Goal: Communication & Community: Answer question/provide support

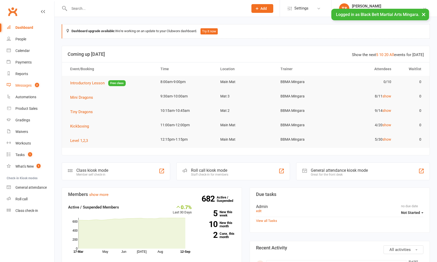
click at [27, 86] on div "Messages" at bounding box center [23, 85] width 16 height 4
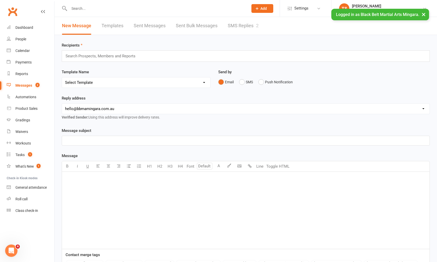
click at [240, 25] on link "SMS Replies 2" at bounding box center [243, 26] width 31 height 18
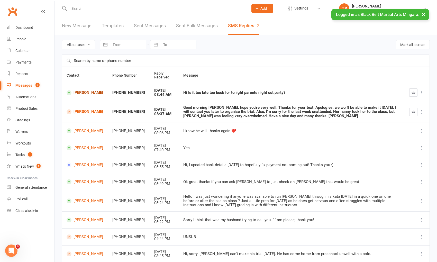
click at [85, 93] on link "[PERSON_NAME]" at bounding box center [85, 92] width 37 height 5
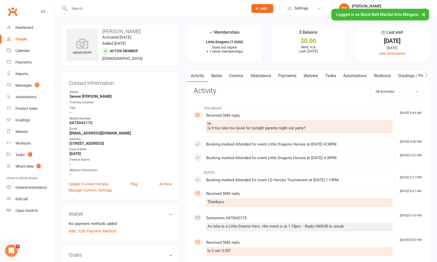
drag, startPoint x: 234, startPoint y: 76, endPoint x: 262, endPoint y: 82, distance: 27.9
click at [234, 76] on link "Comms" at bounding box center [236, 76] width 21 height 12
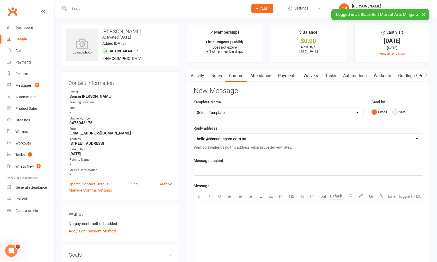
drag, startPoint x: 394, startPoint y: 111, endPoint x: 388, endPoint y: 117, distance: 8.2
click at [394, 111] on button "SMS" at bounding box center [400, 112] width 14 height 10
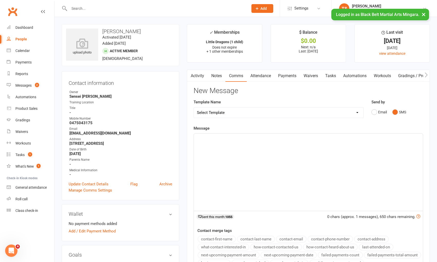
click at [333, 151] on div "﻿" at bounding box center [308, 172] width 229 height 77
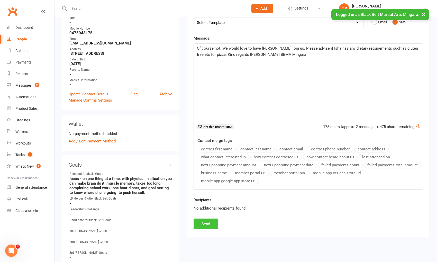
scroll to position [121, 0]
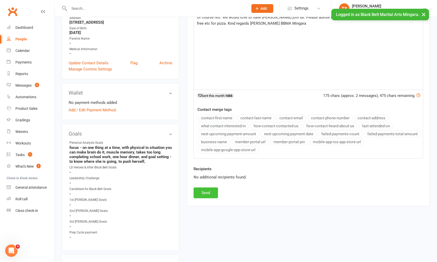
click at [208, 188] on button "Send" at bounding box center [206, 193] width 24 height 11
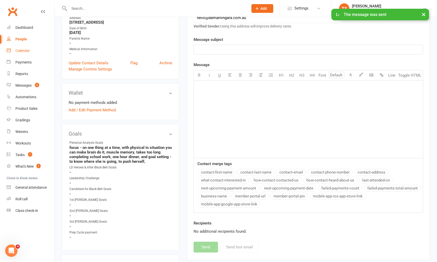
drag, startPoint x: 24, startPoint y: 51, endPoint x: 14, endPoint y: 49, distance: 10.8
click at [24, 51] on div "Calendar" at bounding box center [22, 51] width 14 height 4
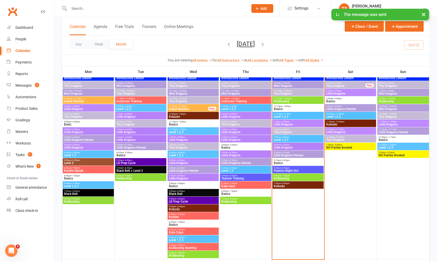
click at [307, 169] on span "Parents Night Out" at bounding box center [298, 170] width 49 height 3
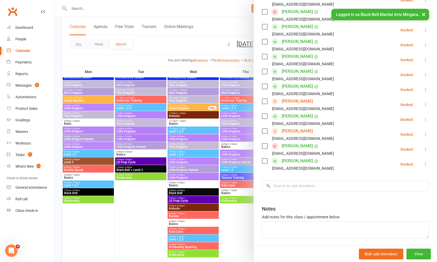
scroll to position [151, 0]
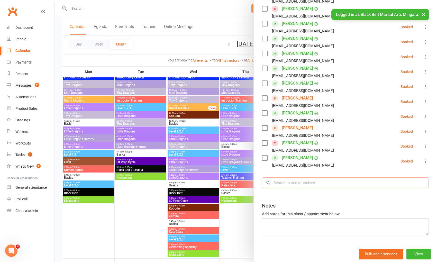
click at [307, 181] on input "search" at bounding box center [345, 183] width 167 height 11
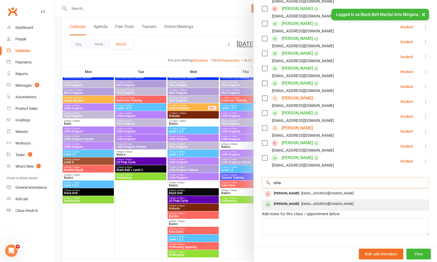
type input "isha"
click at [307, 202] on span "[EMAIL_ADDRESS][DOMAIN_NAME]" at bounding box center [328, 204] width 52 height 4
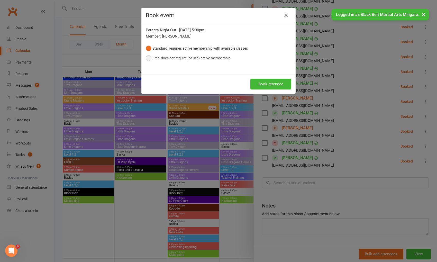
drag, startPoint x: 170, startPoint y: 58, endPoint x: 249, endPoint y: 75, distance: 81.3
click at [170, 57] on button "Free: does not require (or use) active membership" at bounding box center [188, 58] width 85 height 10
click at [265, 86] on button "Book attendee" at bounding box center [271, 84] width 41 height 11
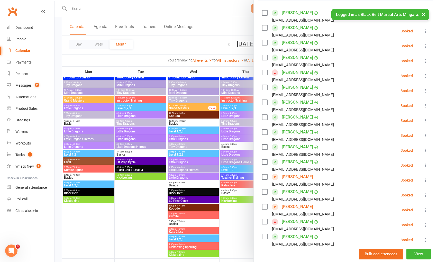
scroll to position [248, 0]
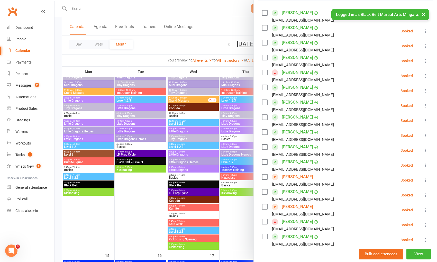
click at [74, 12] on div at bounding box center [246, 131] width 383 height 262
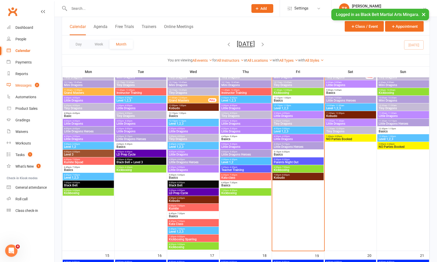
click at [27, 86] on div "Messages" at bounding box center [23, 85] width 16 height 4
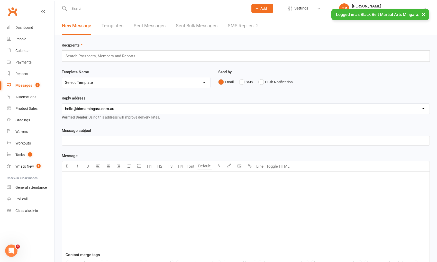
click at [235, 25] on link "SMS Replies 2" at bounding box center [243, 26] width 31 height 18
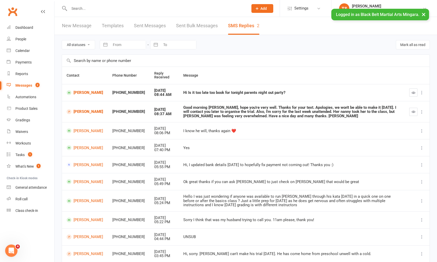
scroll to position [0, 0]
click at [415, 91] on icon "button" at bounding box center [414, 93] width 4 height 4
click at [89, 112] on link "[PERSON_NAME]" at bounding box center [85, 111] width 37 height 5
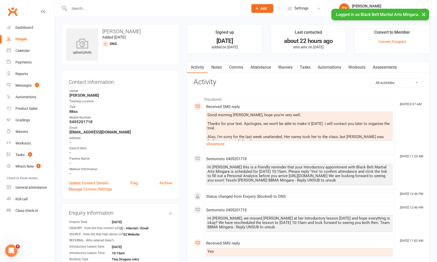
drag, startPoint x: 237, startPoint y: 67, endPoint x: 268, endPoint y: 73, distance: 31.5
click at [237, 67] on link "Comms" at bounding box center [236, 67] width 21 height 12
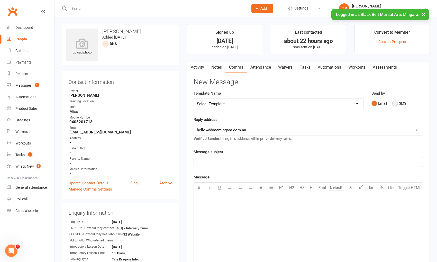
click at [397, 103] on button "SMS" at bounding box center [400, 104] width 14 height 10
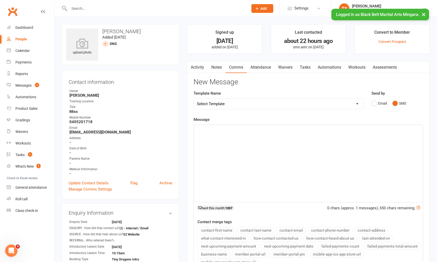
click at [329, 148] on div "﻿" at bounding box center [308, 163] width 229 height 77
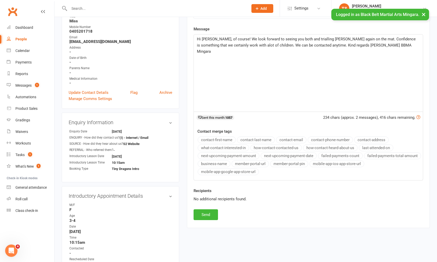
scroll to position [139, 0]
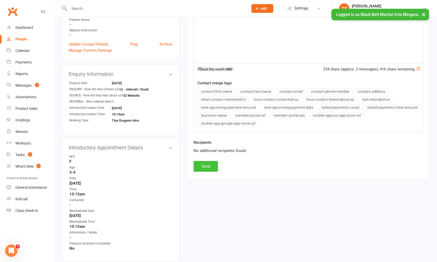
click at [199, 167] on button "Send" at bounding box center [206, 166] width 24 height 11
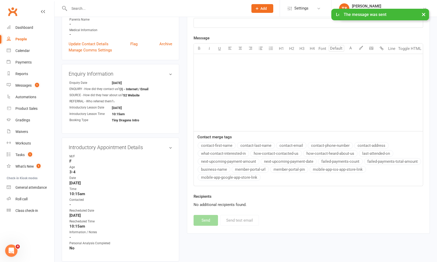
click at [83, 7] on input "text" at bounding box center [156, 8] width 177 height 7
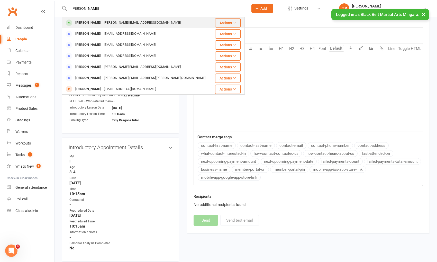
type input "[PERSON_NAME]"
click at [102, 23] on div "[PERSON_NAME][EMAIL_ADDRESS][DOMAIN_NAME]" at bounding box center [142, 22] width 80 height 7
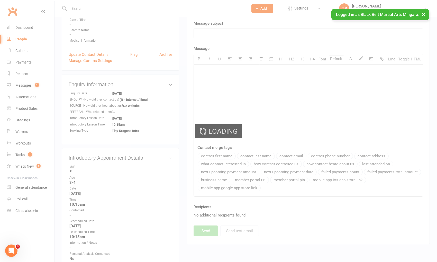
scroll to position [129, 0]
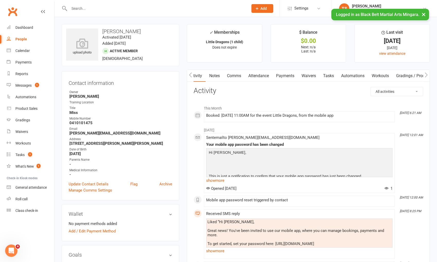
click at [236, 75] on link "Comms" at bounding box center [234, 76] width 21 height 12
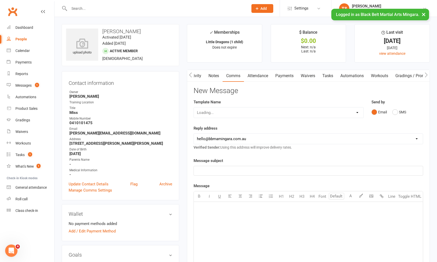
scroll to position [0, 2]
click at [278, 112] on select "Select Template [SMS] 14 Day Absentee AFU Lil Dragons [SMS] 14 day Absentee AFU…" at bounding box center [239, 113] width 91 height 10
select select "15"
click at [194, 108] on select "Select Template [SMS] 14 Day Absentee AFU Lil Dragons [SMS] 14 day Absentee AFU…" at bounding box center [239, 113] width 91 height 10
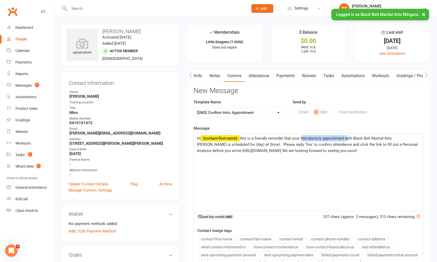
drag, startPoint x: 347, startPoint y: 138, endPoint x: 303, endPoint y: 139, distance: 43.5
click at [302, 139] on span "this is a friendly reminder that your Introductory appointment with Black Belt …" at bounding box center [308, 144] width 222 height 17
drag, startPoint x: 415, startPoint y: 137, endPoint x: 406, endPoint y: 139, distance: 8.6
click at [406, 139] on span "this is a friendly reminder that your Lesson with Black Belt Martial Arts Minga…" at bounding box center [308, 144] width 223 height 17
click at [263, 144] on span "this is a friendly reminder that your Lesson with Black Belt Martial Arts Minga…" at bounding box center [307, 144] width 221 height 17
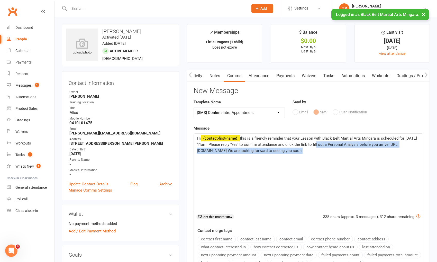
drag, startPoint x: 295, startPoint y: 151, endPoint x: 333, endPoint y: 145, distance: 38.6
click at [333, 145] on span "this is a friendly reminder that your Lesson with Black Belt Martial Arts Minga…" at bounding box center [307, 144] width 221 height 17
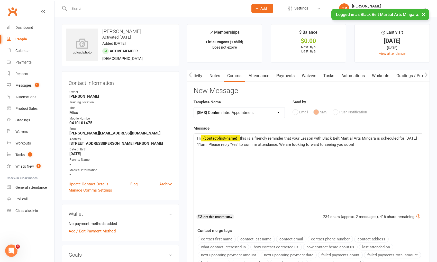
drag, startPoint x: 415, startPoint y: 144, endPoint x: 416, endPoint y: 149, distance: 5.6
click at [415, 144] on p "Hi ﻿ {contact-first-name} this is a friendly reminder that your Lesson with Bla…" at bounding box center [308, 141] width 223 height 12
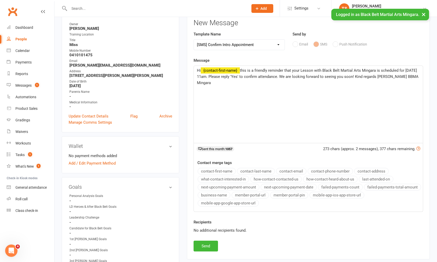
scroll to position [92, 0]
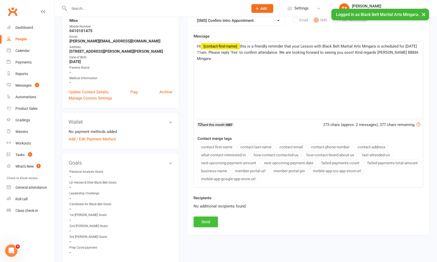
click at [207, 220] on button "Send" at bounding box center [206, 222] width 24 height 11
select select
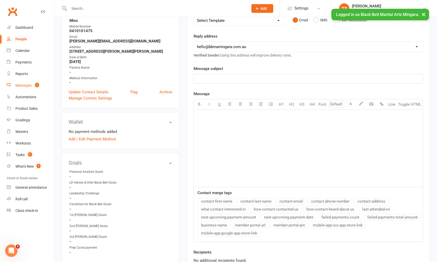
click at [25, 86] on div "Messages" at bounding box center [23, 85] width 16 height 4
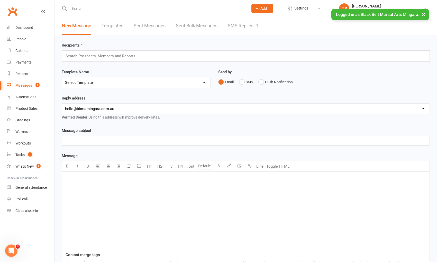
click at [243, 26] on link "SMS Replies 1" at bounding box center [243, 26] width 31 height 18
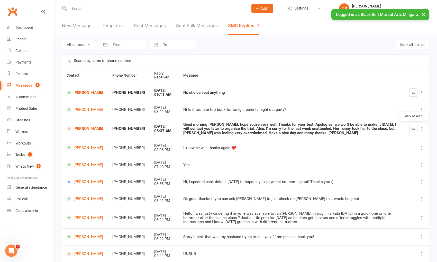
click at [413, 129] on icon "button" at bounding box center [414, 129] width 4 height 4
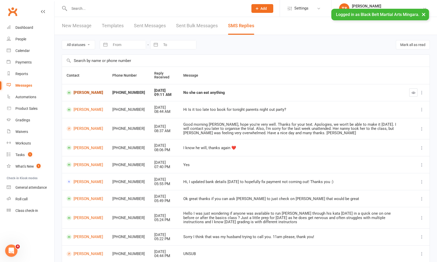
click at [82, 94] on link "[PERSON_NAME]" at bounding box center [85, 92] width 37 height 5
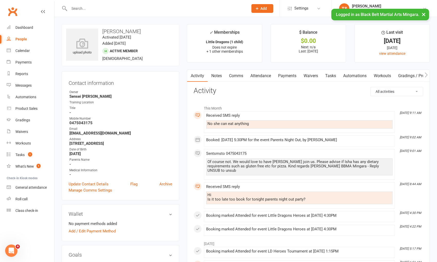
click at [236, 77] on link "Comms" at bounding box center [236, 76] width 21 height 12
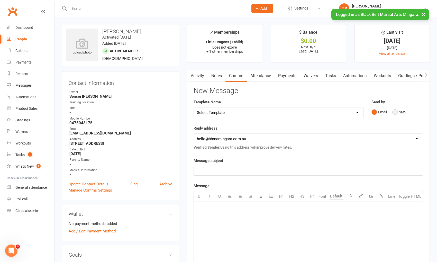
click at [395, 113] on button "SMS" at bounding box center [400, 112] width 14 height 10
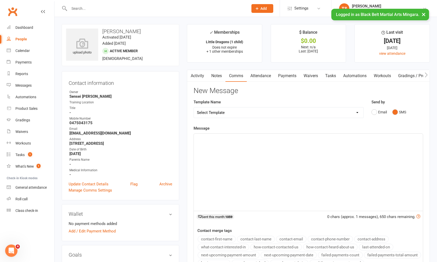
click at [265, 135] on p "﻿" at bounding box center [308, 138] width 223 height 6
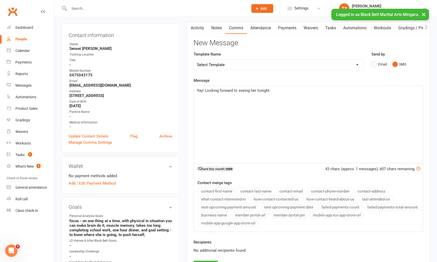
scroll to position [122, 0]
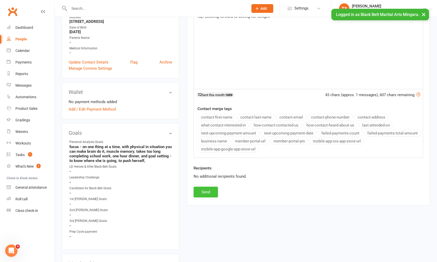
click at [209, 190] on button "Send" at bounding box center [206, 192] width 24 height 11
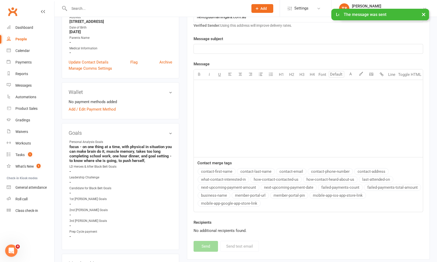
scroll to position [0, 0]
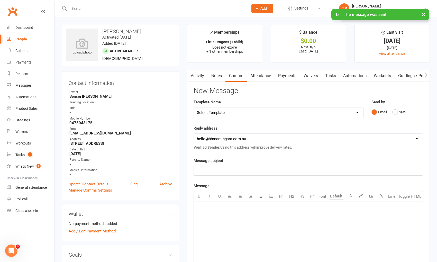
click at [82, 8] on input "text" at bounding box center [156, 8] width 177 height 7
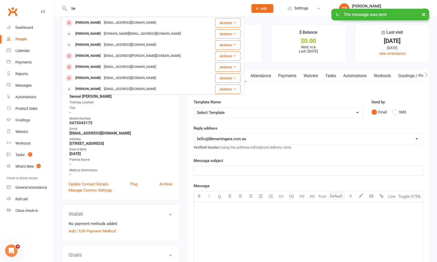
type input "b"
type input "[PERSON_NAME] turn"
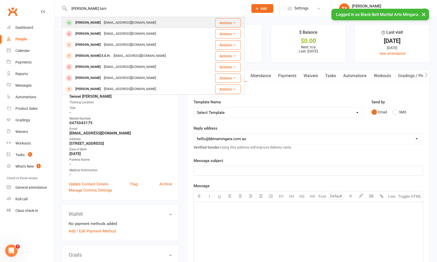
click at [80, 25] on div "[PERSON_NAME]" at bounding box center [88, 22] width 29 height 7
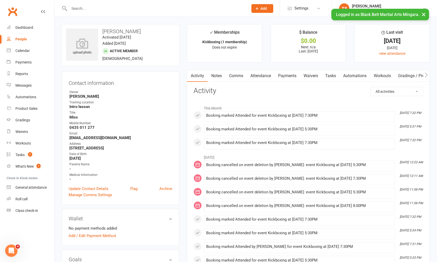
click at [117, 9] on input "text" at bounding box center [156, 8] width 177 height 7
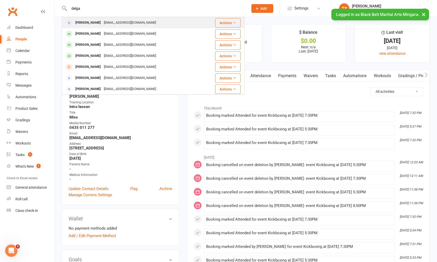
type input "delga"
click at [102, 20] on div "[EMAIL_ADDRESS][DOMAIN_NAME]" at bounding box center [129, 22] width 55 height 7
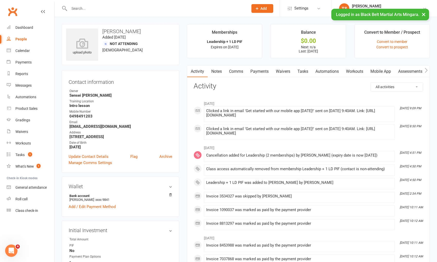
click at [95, 9] on input "text" at bounding box center [156, 8] width 177 height 7
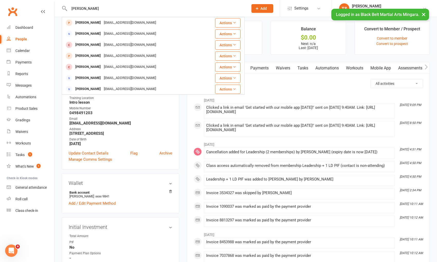
scroll to position [3, 0]
click at [72, 9] on input "[PERSON_NAME]" at bounding box center [156, 8] width 177 height 7
type input "[PERSON_NAME]"
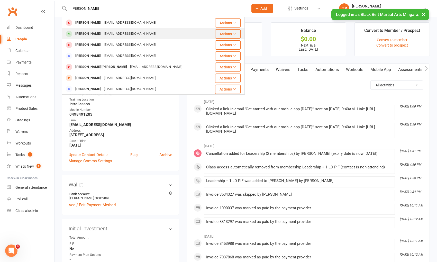
drag, startPoint x: 84, startPoint y: 35, endPoint x: 103, endPoint y: 38, distance: 19.3
click at [84, 35] on div "[PERSON_NAME]" at bounding box center [88, 33] width 29 height 7
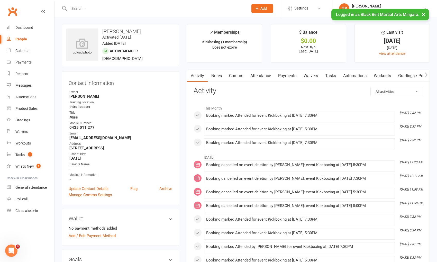
click at [234, 75] on link "Comms" at bounding box center [236, 76] width 21 height 12
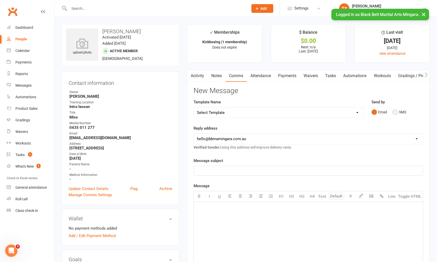
click at [395, 113] on button "SMS" at bounding box center [400, 112] width 14 height 10
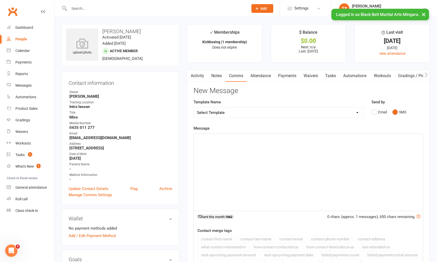
click at [327, 152] on div "﻿" at bounding box center [308, 172] width 229 height 77
paste div
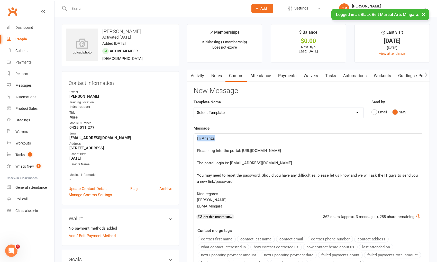
drag, startPoint x: 221, startPoint y: 135, endPoint x: 201, endPoint y: 134, distance: 19.3
click at [201, 135] on p "Hi Anariza" at bounding box center [308, 138] width 223 height 6
click at [213, 141] on p "﻿" at bounding box center [308, 144] width 223 height 6
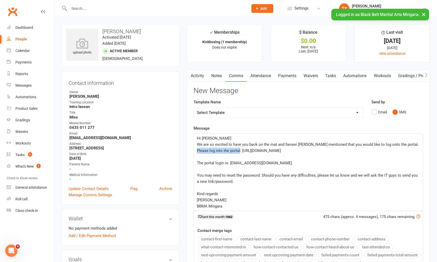
drag, startPoint x: 239, startPoint y: 150, endPoint x: 195, endPoint y: 150, distance: 44.2
click at [195, 150] on div "Hi [PERSON_NAME] We are so excited to have you back on the mat and Sensei [PERS…" at bounding box center [308, 172] width 229 height 77
drag, startPoint x: 290, startPoint y: 164, endPoint x: 230, endPoint y: 164, distance: 60.2
click at [230, 164] on p "The portal login is: [EMAIL_ADDRESS][DOMAIN_NAME]" at bounding box center [308, 163] width 223 height 6
click at [205, 156] on p "﻿" at bounding box center [308, 157] width 223 height 6
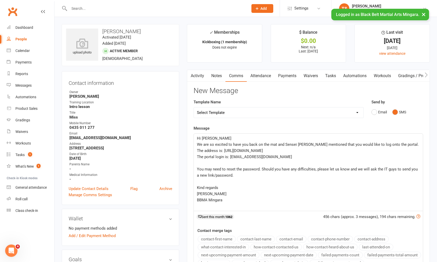
click at [199, 160] on p "﻿" at bounding box center [308, 163] width 223 height 6
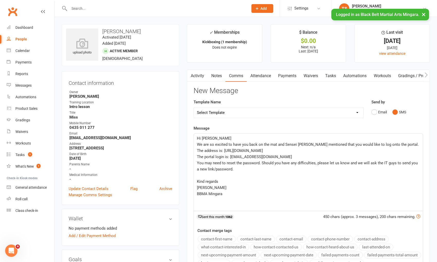
click at [214, 175] on p "﻿" at bounding box center [308, 175] width 223 height 6
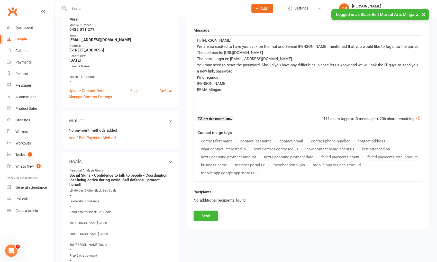
scroll to position [105, 0]
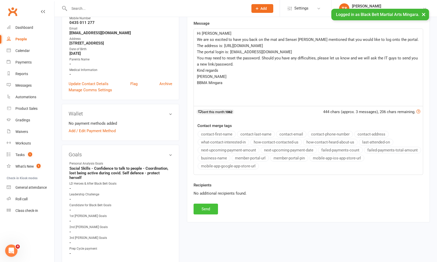
click at [210, 207] on button "Send" at bounding box center [206, 209] width 24 height 11
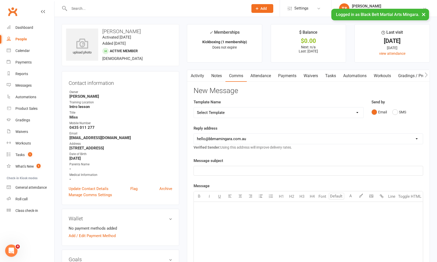
scroll to position [16, 0]
